Goal: Find contact information: Obtain details needed to contact an individual or organization

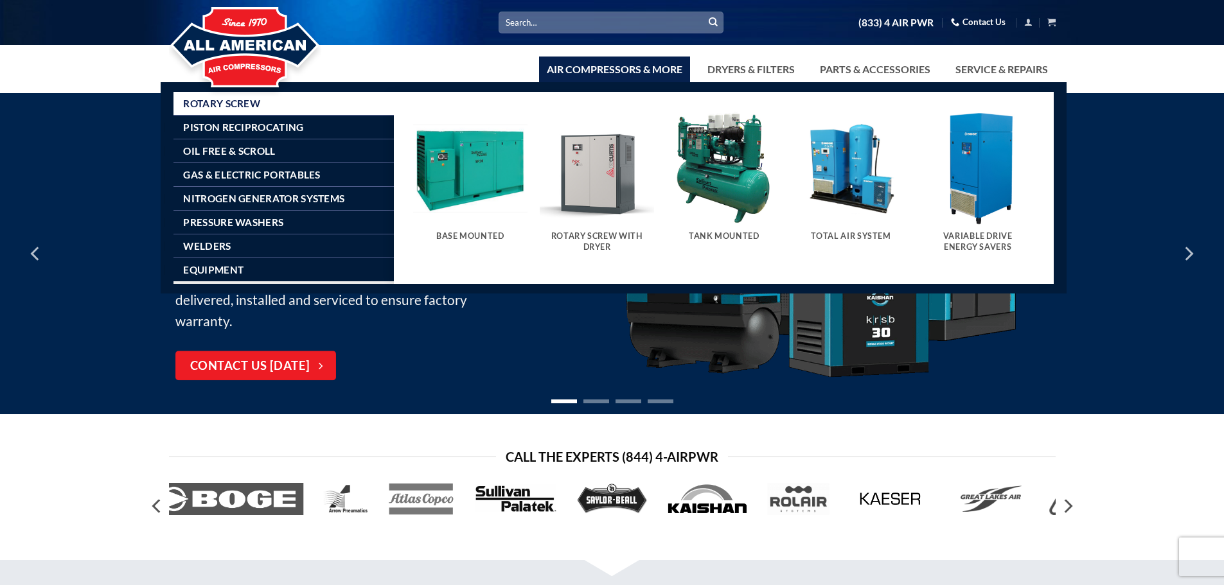
click at [655, 69] on link "Air Compressors & More" at bounding box center [614, 70] width 151 height 26
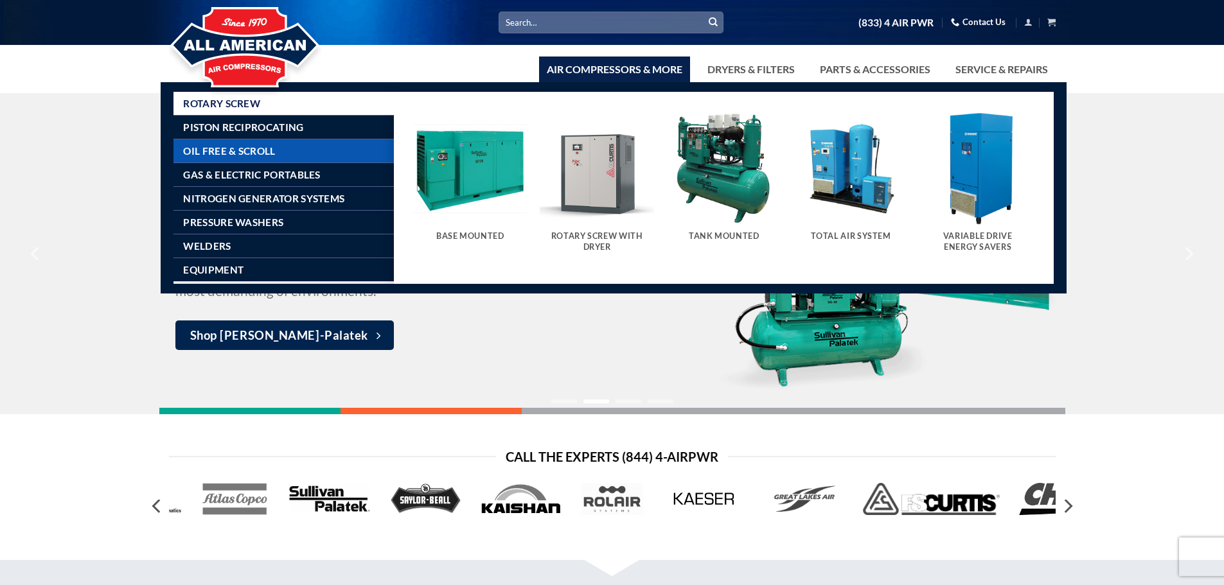
click at [234, 146] on span "Oil Free & Scroll" at bounding box center [229, 151] width 92 height 10
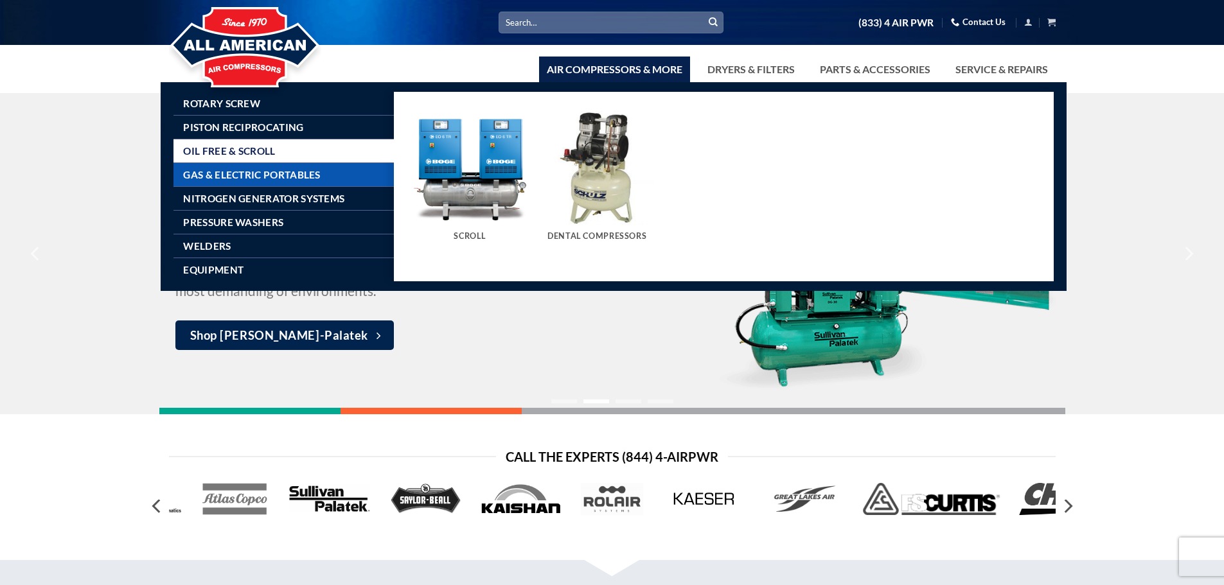
click at [230, 175] on span "Gas & Electric Portables" at bounding box center [251, 175] width 137 height 10
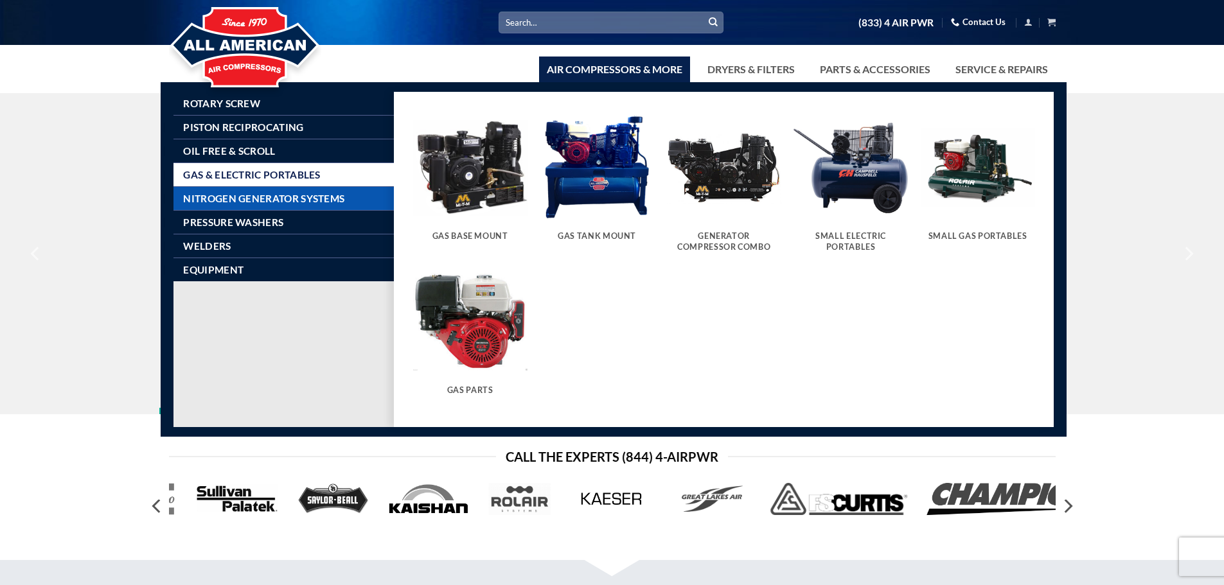
click at [227, 198] on span "Nitrogen Generator Systems" at bounding box center [263, 198] width 161 height 10
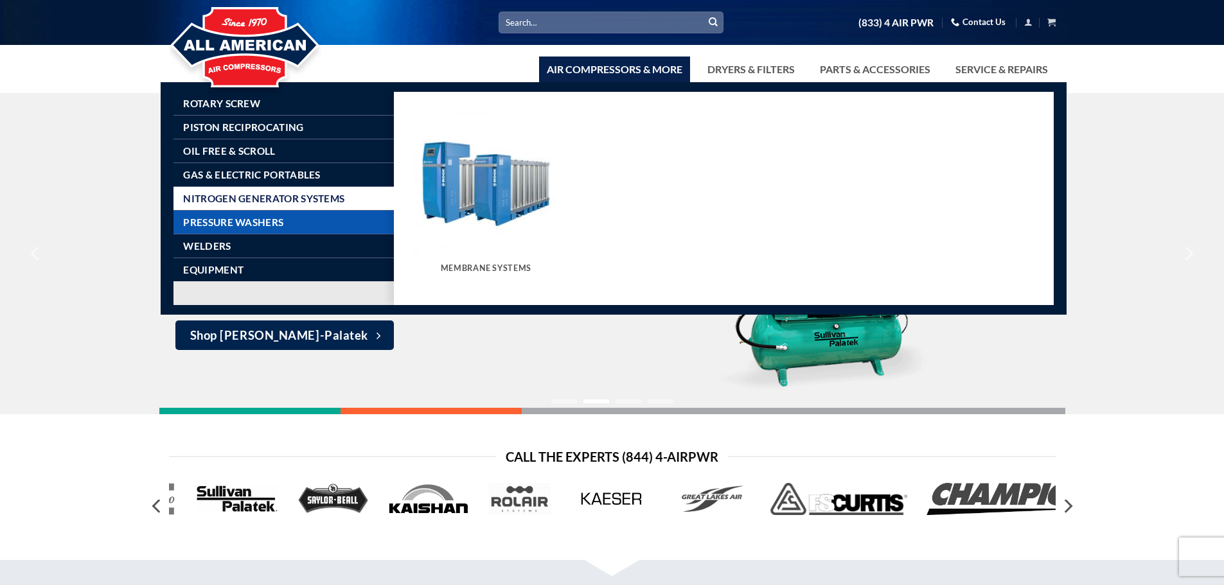
click at [225, 222] on span "Pressure Washers" at bounding box center [233, 222] width 100 height 10
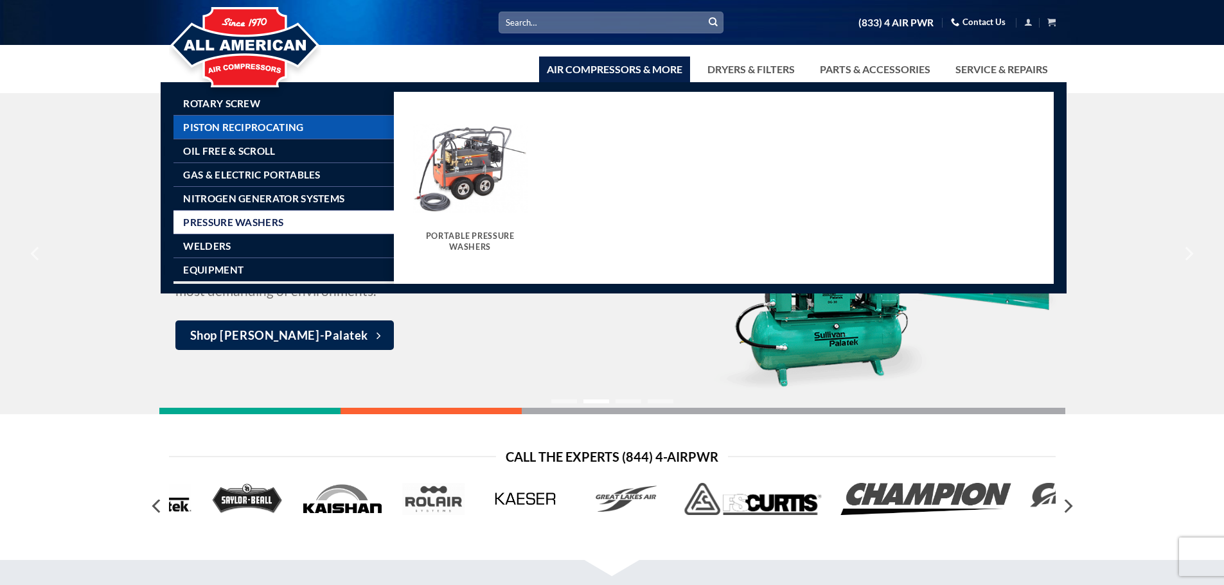
click at [230, 129] on span "Piston Reciprocating" at bounding box center [243, 127] width 120 height 10
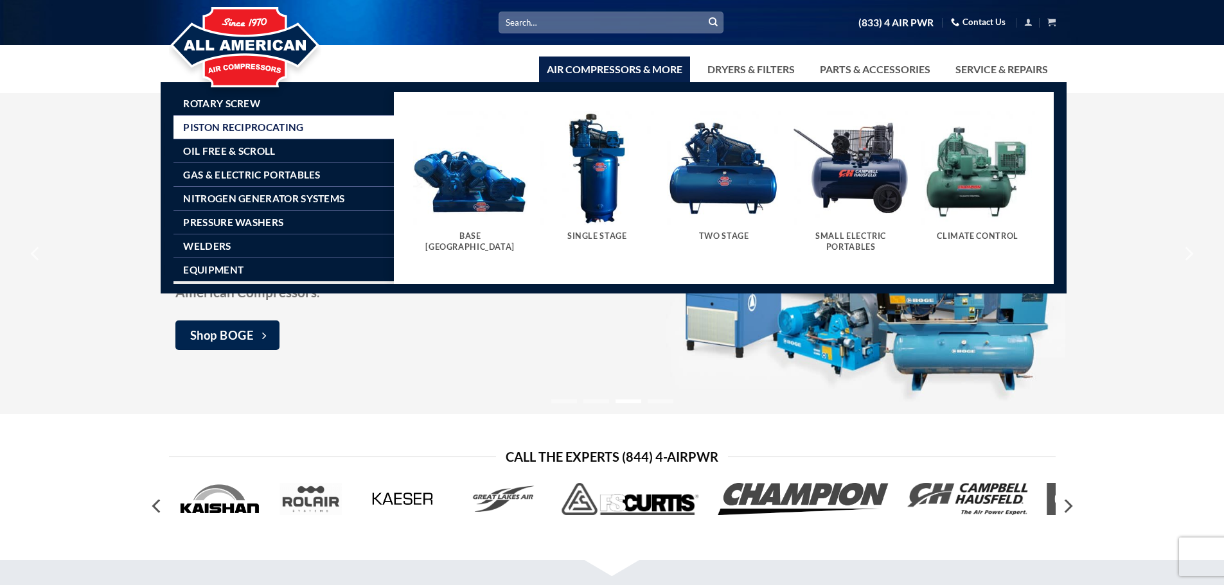
click at [595, 201] on img "Visit product category Single Stage" at bounding box center [597, 168] width 114 height 114
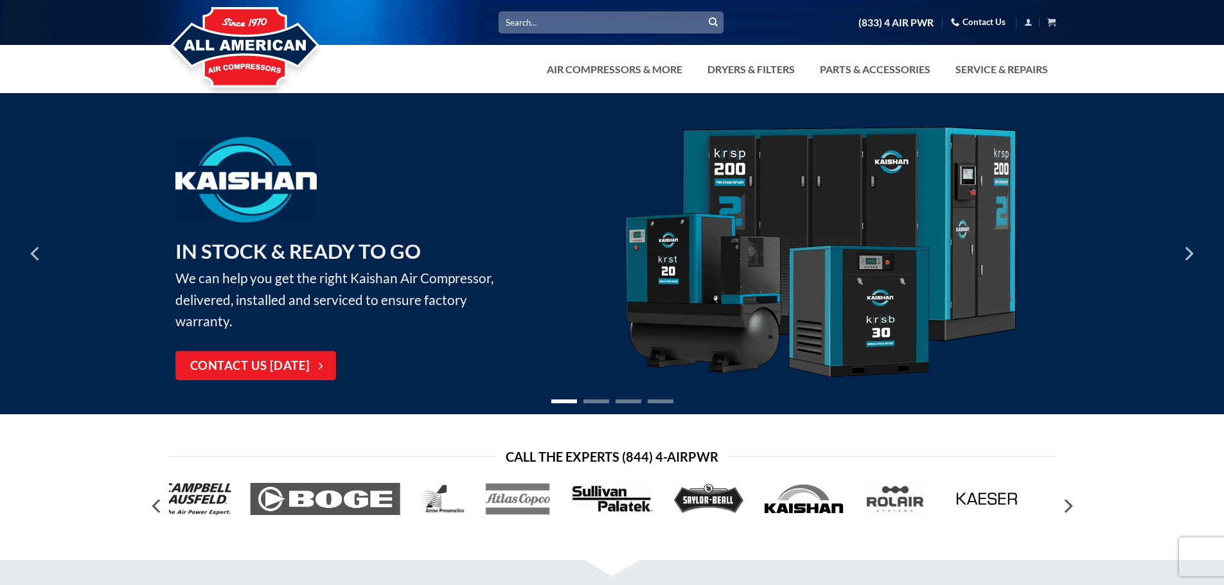
click at [1001, 24] on link "Contact Us" at bounding box center [978, 22] width 55 height 20
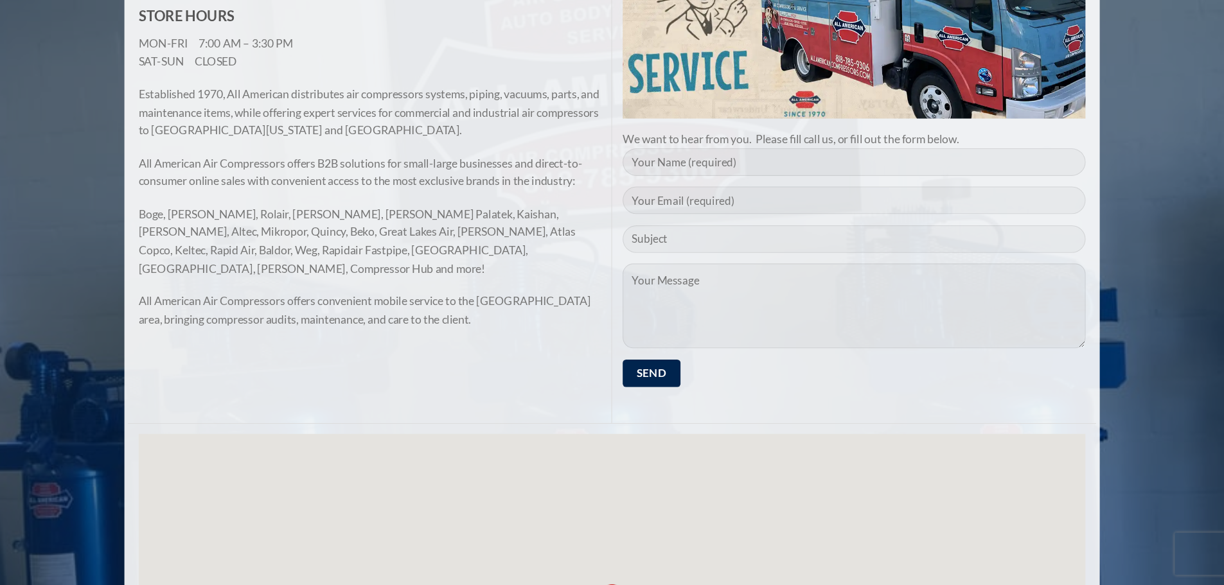
scroll to position [277, 0]
